Goal: Task Accomplishment & Management: Use online tool/utility

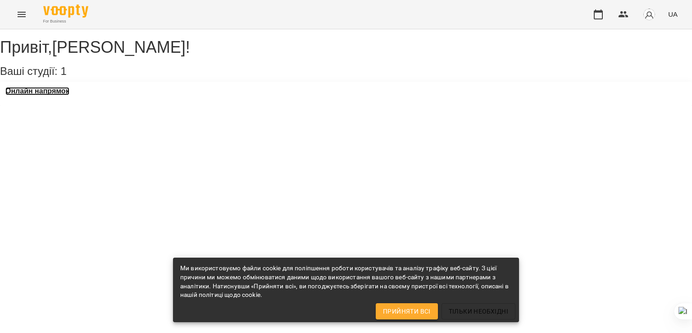
click at [54, 95] on h3 "Онлайн напрямок" at bounding box center [37, 91] width 64 height 8
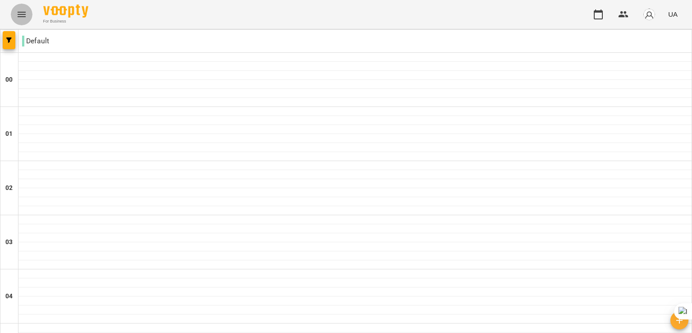
click at [21, 14] on icon "Menu" at bounding box center [22, 14] width 8 height 5
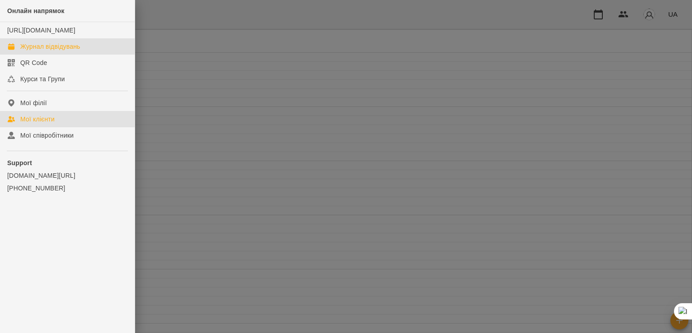
click at [39, 124] on div "Мої клієнти" at bounding box center [37, 119] width 34 height 9
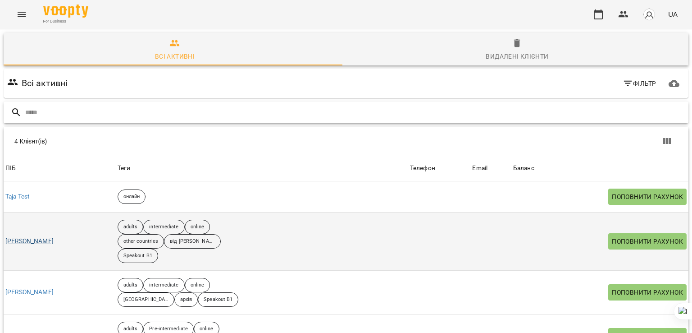
scroll to position [45, 0]
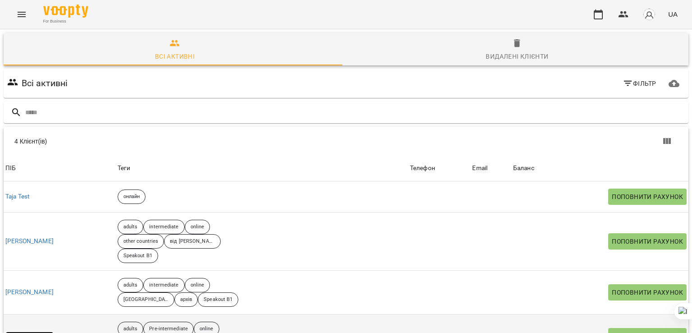
click at [54, 331] on link "[PERSON_NAME]" at bounding box center [29, 335] width 48 height 9
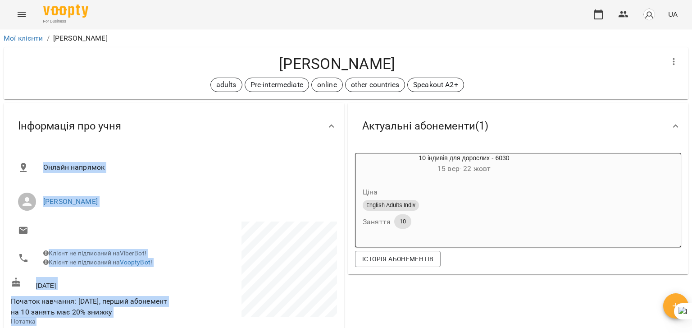
drag, startPoint x: 668, startPoint y: 295, endPoint x: 672, endPoint y: 303, distance: 9.3
click at [672, 303] on div "Мої клієнти / [PERSON_NAME] [PERSON_NAME] adults Pre-intermediate online other …" at bounding box center [346, 179] width 689 height 297
click at [672, 303] on div at bounding box center [682, 311] width 22 height 16
click at [672, 301] on icon "button" at bounding box center [676, 305] width 11 height 11
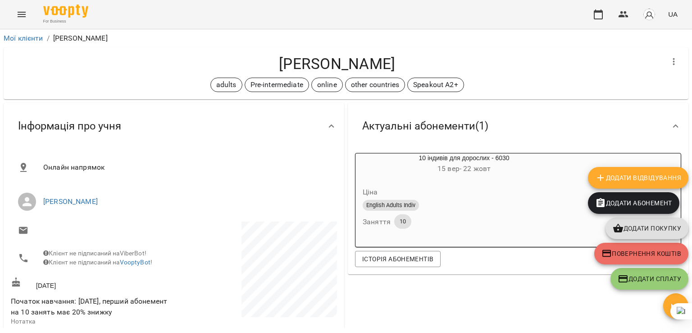
click at [635, 165] on div "Додати Відвідування" at bounding box center [639, 177] width 104 height 25
click at [624, 179] on span "Додати Відвідування" at bounding box center [639, 177] width 86 height 11
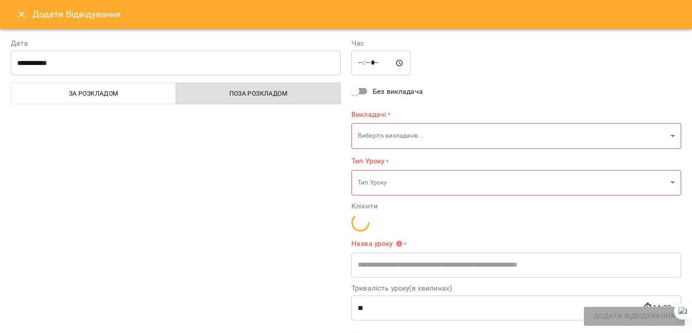
type input "**********"
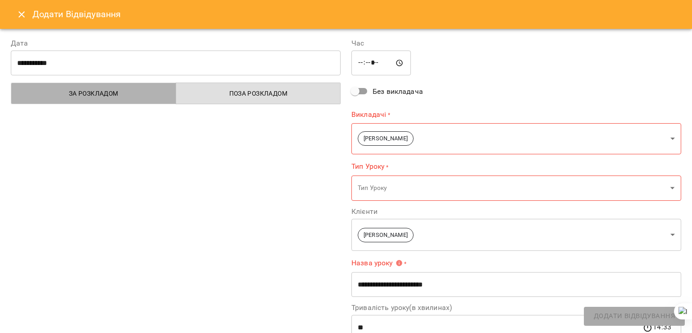
click at [139, 97] on span "За розкладом" at bounding box center [94, 93] width 154 height 11
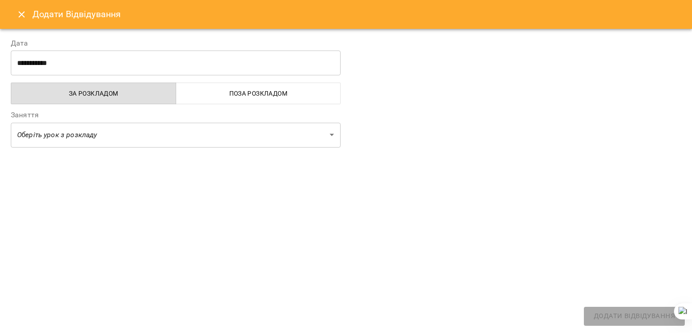
click at [117, 147] on div "**********" at bounding box center [175, 93] width 341 height 133
drag, startPoint x: 117, startPoint y: 147, endPoint x: 148, endPoint y: 134, distance: 33.9
click at [148, 134] on div "**********" at bounding box center [175, 93] width 341 height 133
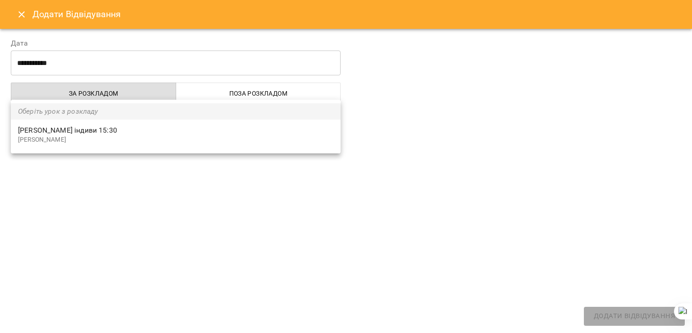
click at [148, 134] on body "For Business UA Мої клієнти / [PERSON_NAME] [PERSON_NAME] adults Pre-intermedia…" at bounding box center [346, 181] width 692 height 362
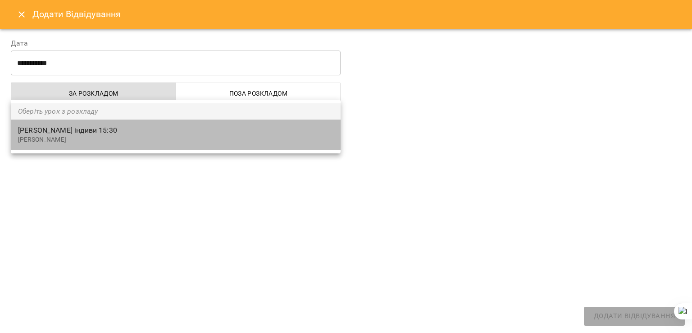
click at [148, 134] on span "[PERSON_NAME] індиви 15:30" at bounding box center [176, 130] width 316 height 11
type input "**********"
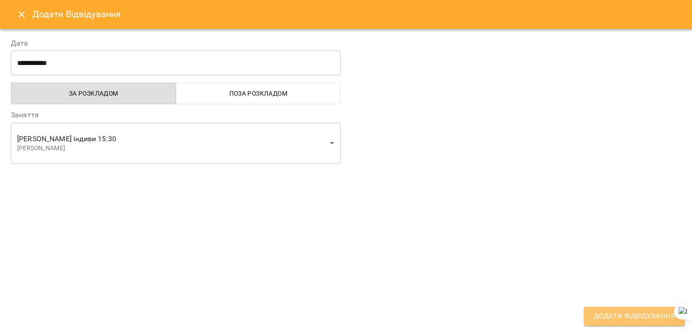
click at [643, 322] on button "Додати Відвідування" at bounding box center [634, 316] width 101 height 19
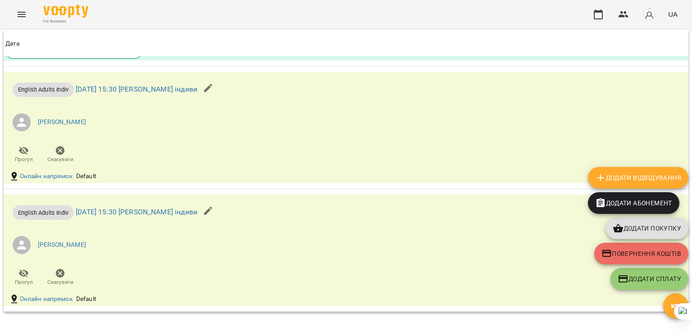
scroll to position [955, 0]
